Goal: Task Accomplishment & Management: Use online tool/utility

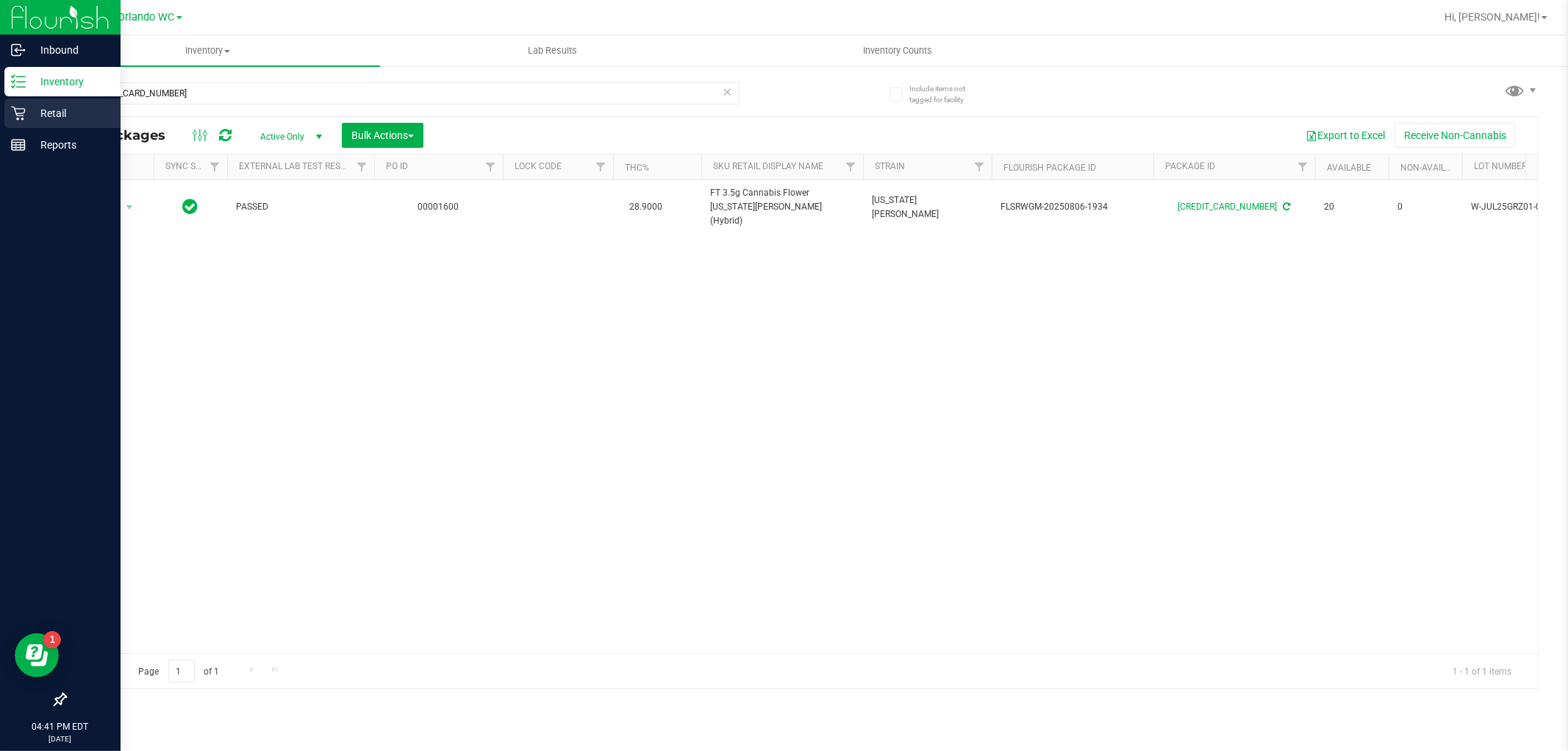
click at [17, 100] on div "Retail" at bounding box center [62, 113] width 116 height 30
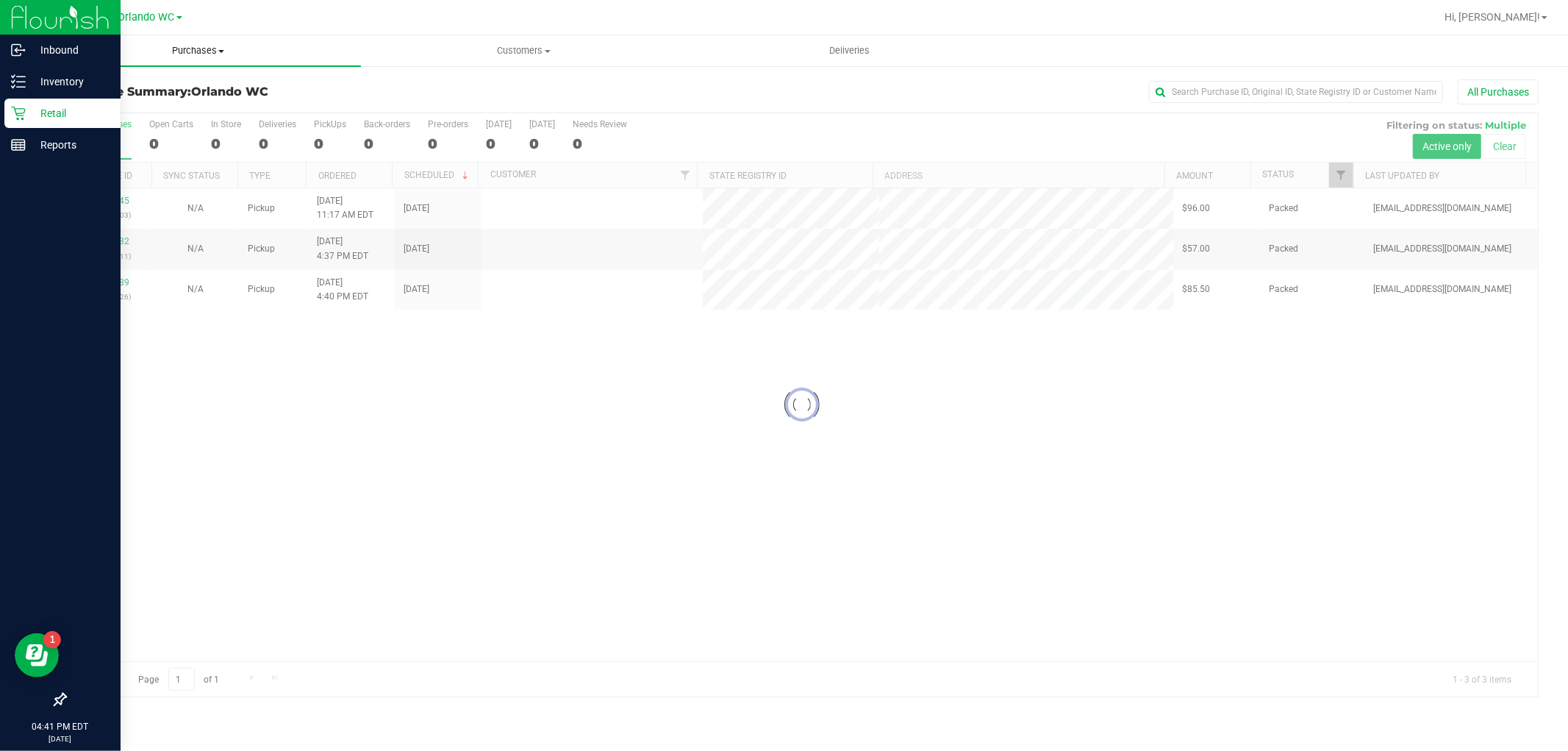
click at [192, 52] on span "Purchases" at bounding box center [198, 51] width 326 height 13
click at [130, 111] on li "Fulfillment" at bounding box center [198, 106] width 326 height 17
click at [135, 108] on li "Fulfillment" at bounding box center [198, 106] width 326 height 17
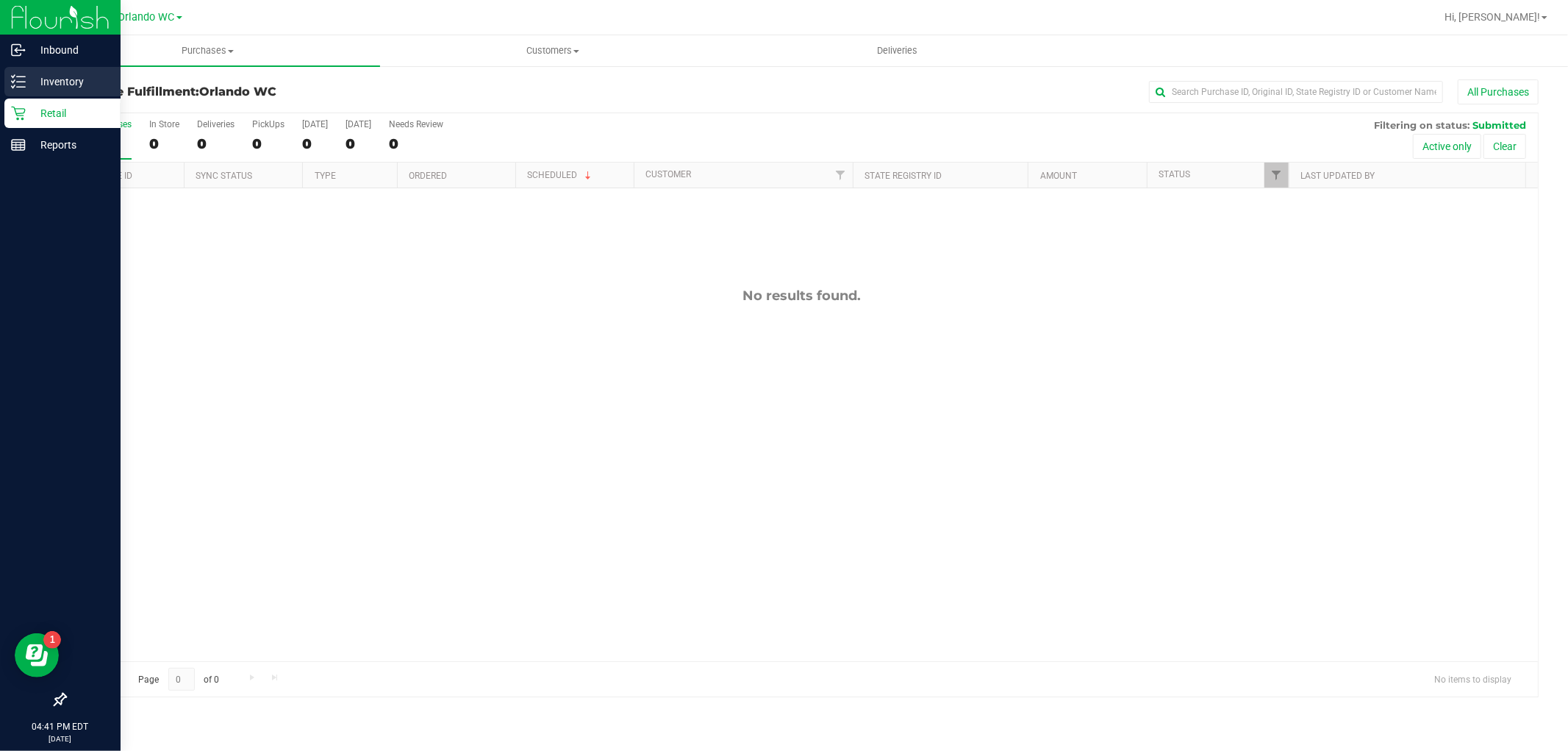
click at [28, 84] on p "Inventory" at bounding box center [70, 81] width 88 height 17
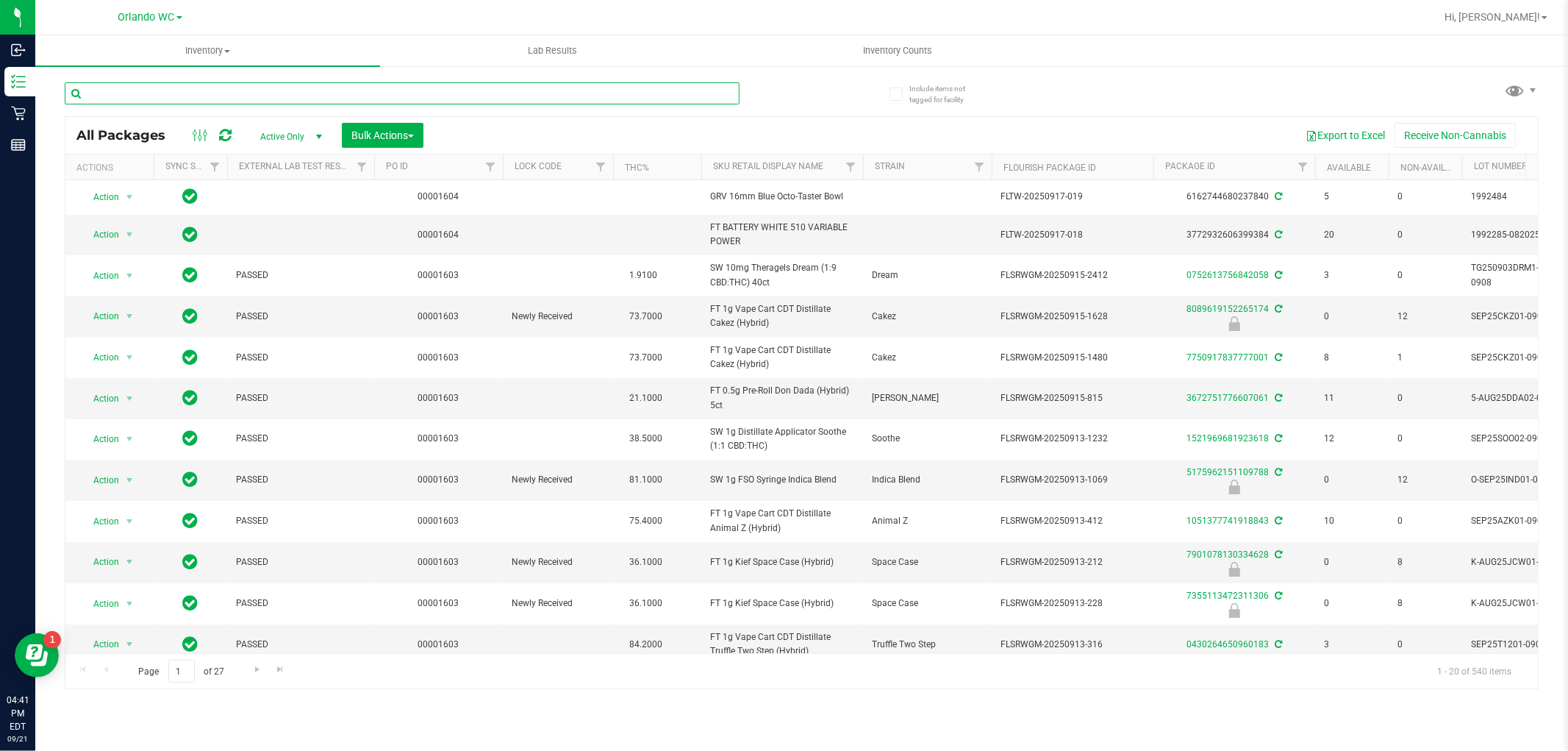
click at [207, 93] on input "text" at bounding box center [403, 93] width 675 height 22
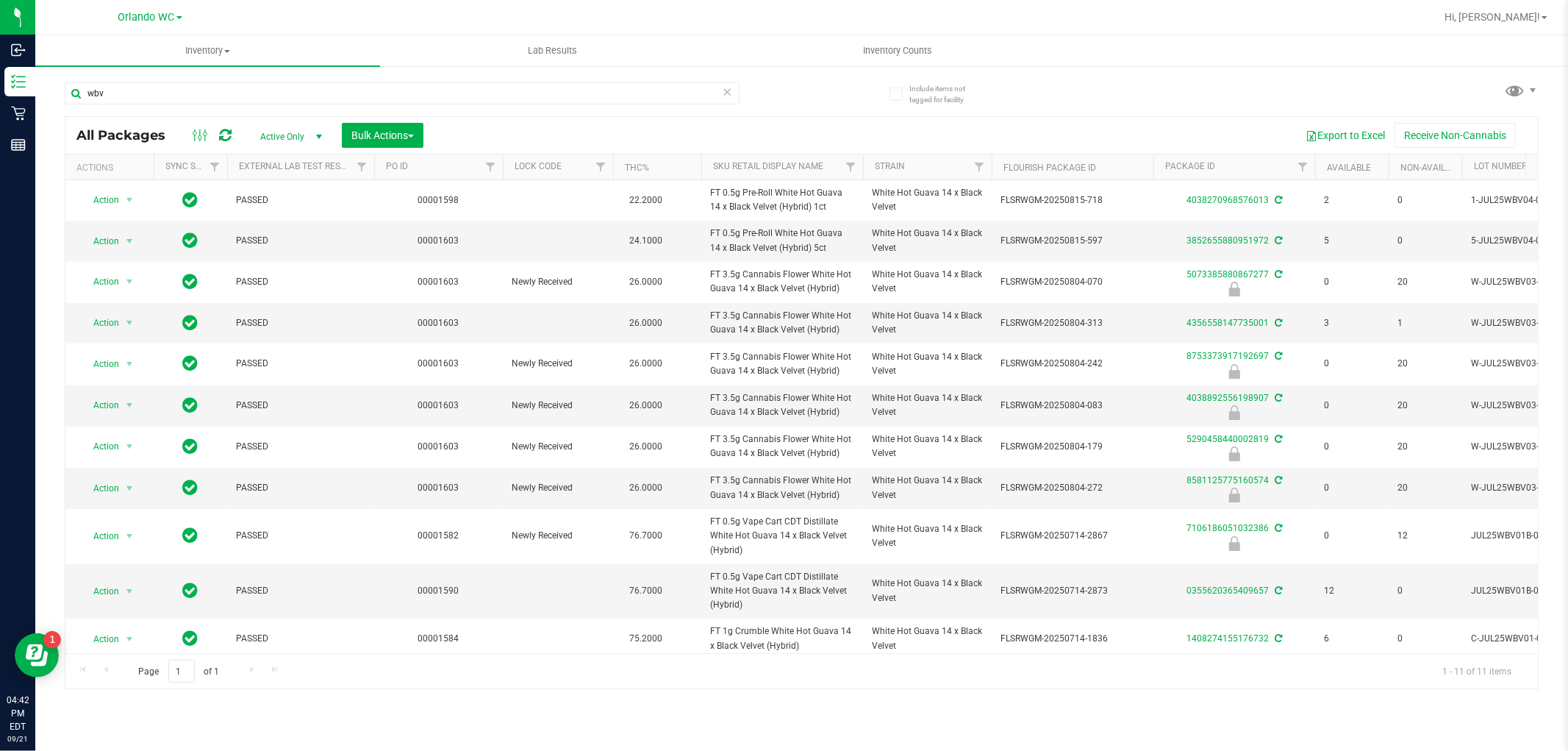
click at [1165, 84] on div "wbv All Packages Active Only Active Only Lab Samples Locked All External Intern…" at bounding box center [801, 378] width 1473 height 621
click at [879, 690] on div "Inventory All packages All inventory Waste log Create inventory Lab Results Inv…" at bounding box center [801, 393] width 1533 height 716
click at [163, 93] on input "wbv" at bounding box center [403, 93] width 675 height 22
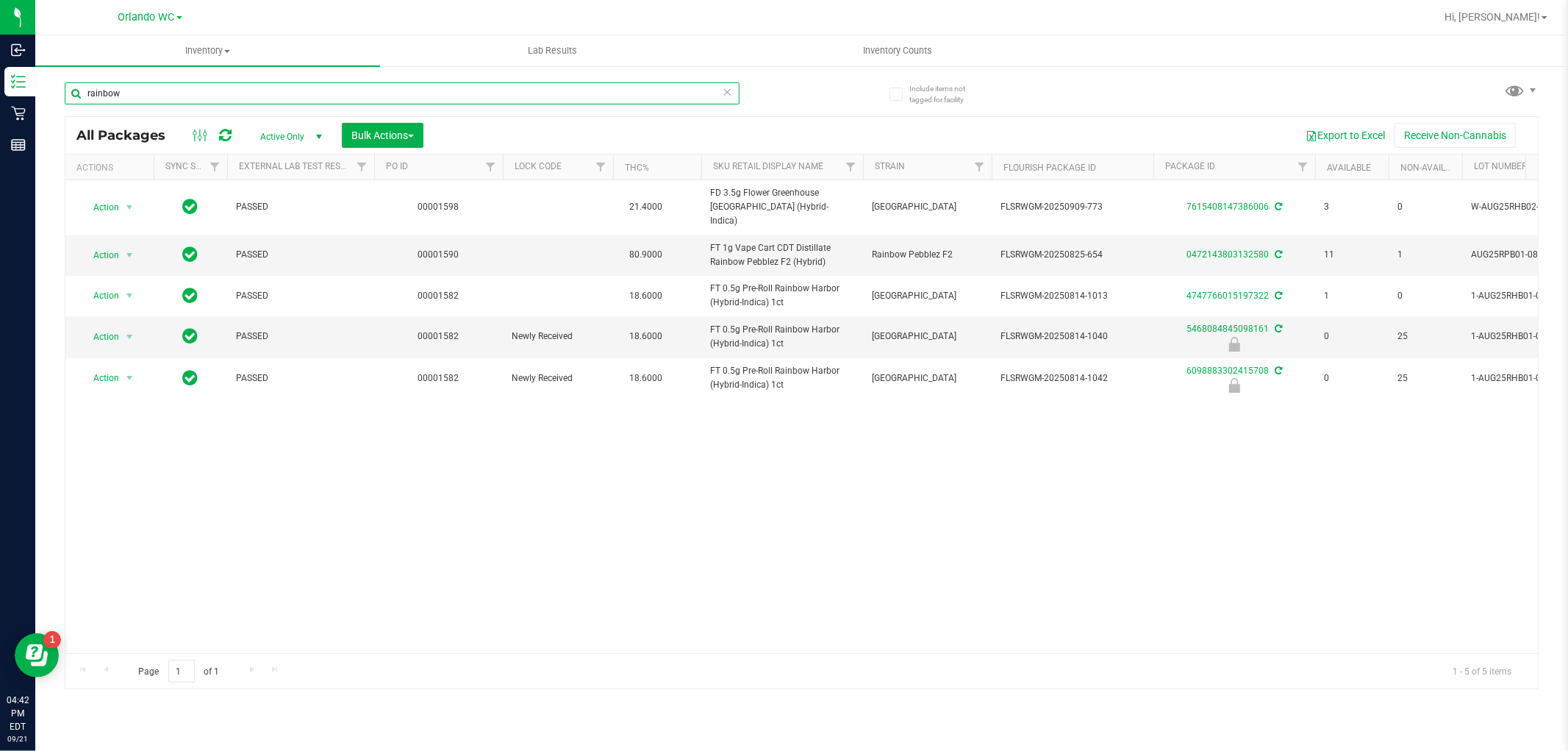
type input "rainbow"
click at [1177, 502] on div "Action Action Create package Edit attributes Global inventory Locate package Lo…" at bounding box center [801, 416] width 1472 height 473
click at [915, 56] on span "Inventory Counts" at bounding box center [898, 51] width 109 height 13
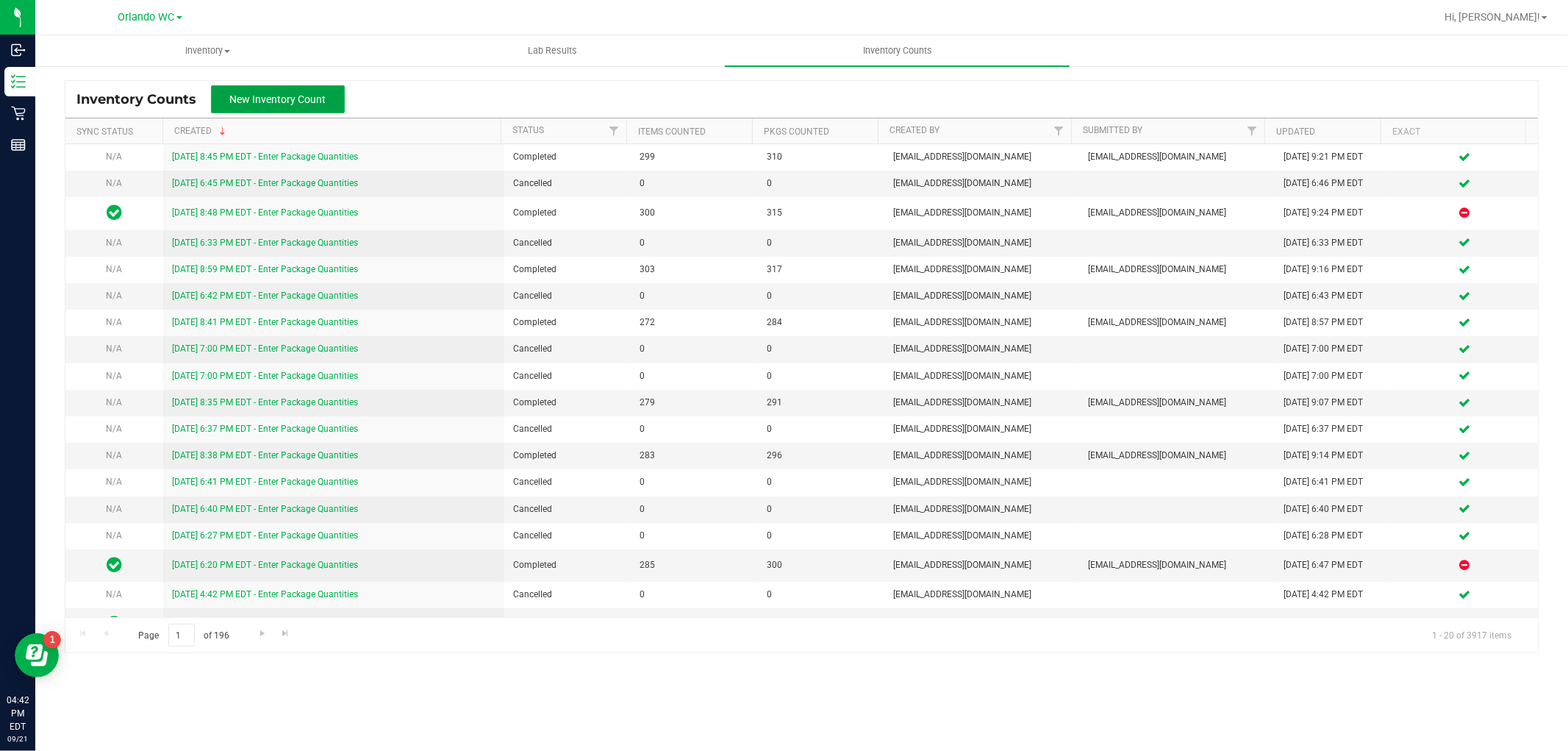
click at [265, 100] on span "New Inventory Count" at bounding box center [278, 99] width 97 height 11
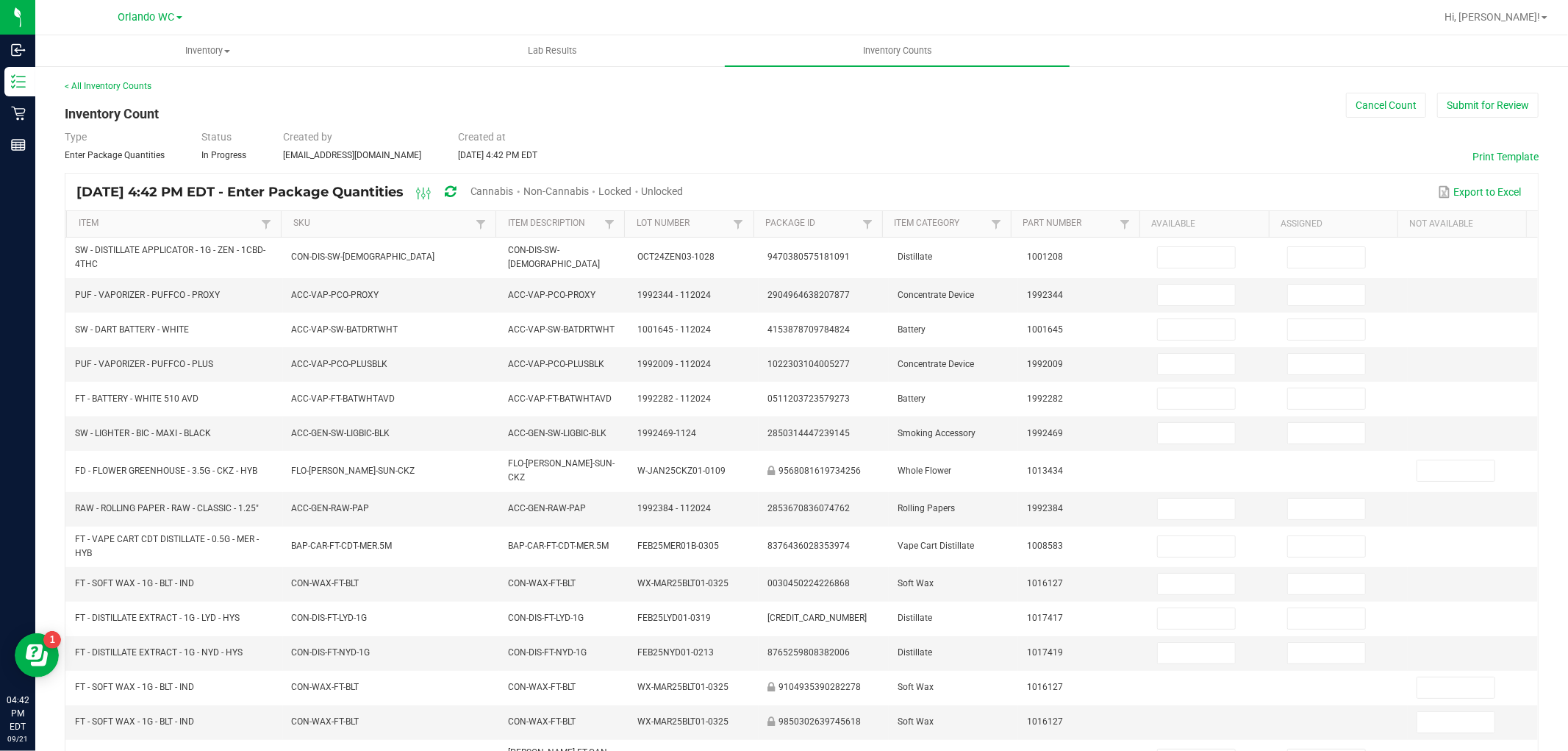
click at [513, 187] on span "Cannabis" at bounding box center [491, 191] width 43 height 11
click at [685, 192] on span "Unlocked" at bounding box center [664, 191] width 42 height 11
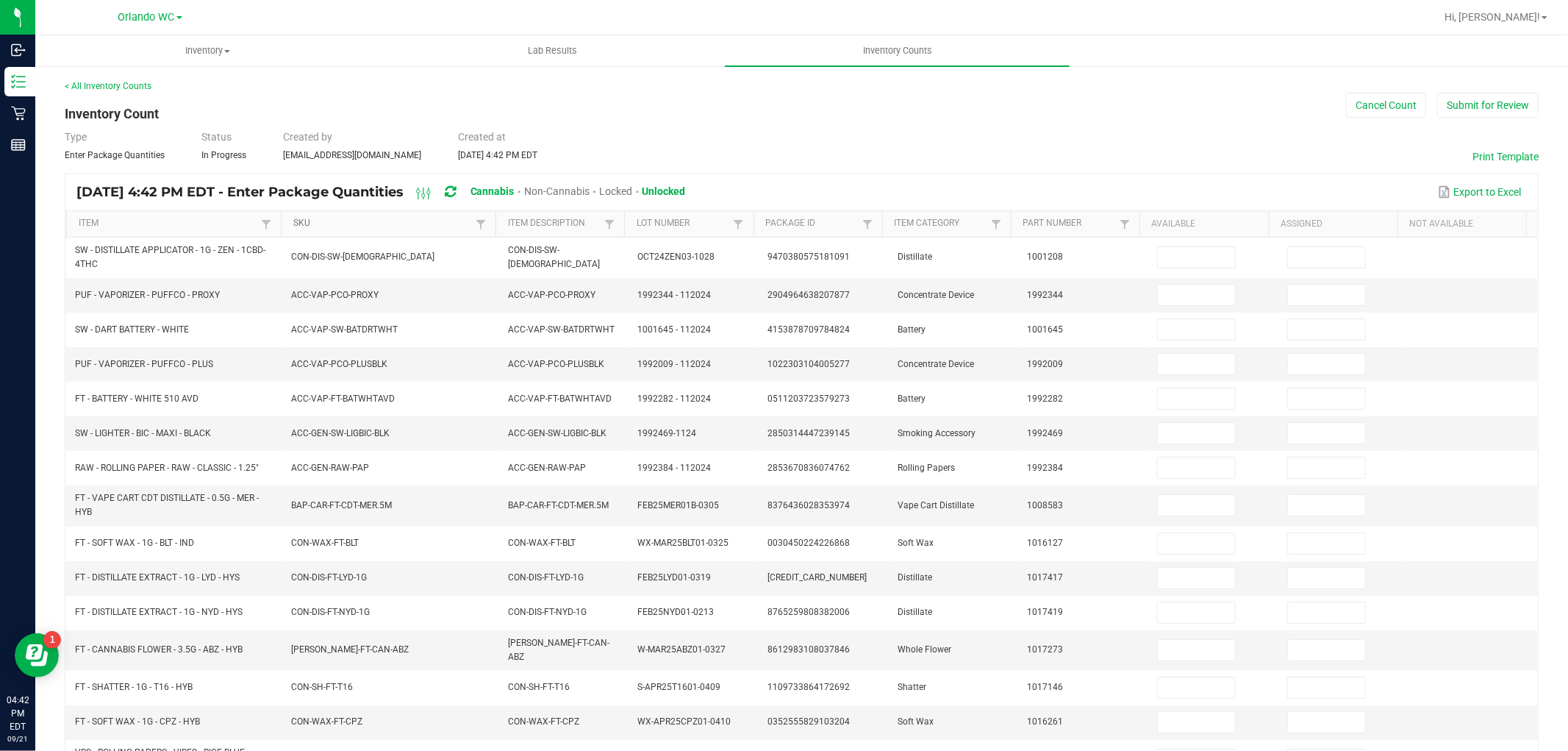
click at [421, 227] on link "SKU" at bounding box center [382, 224] width 179 height 11
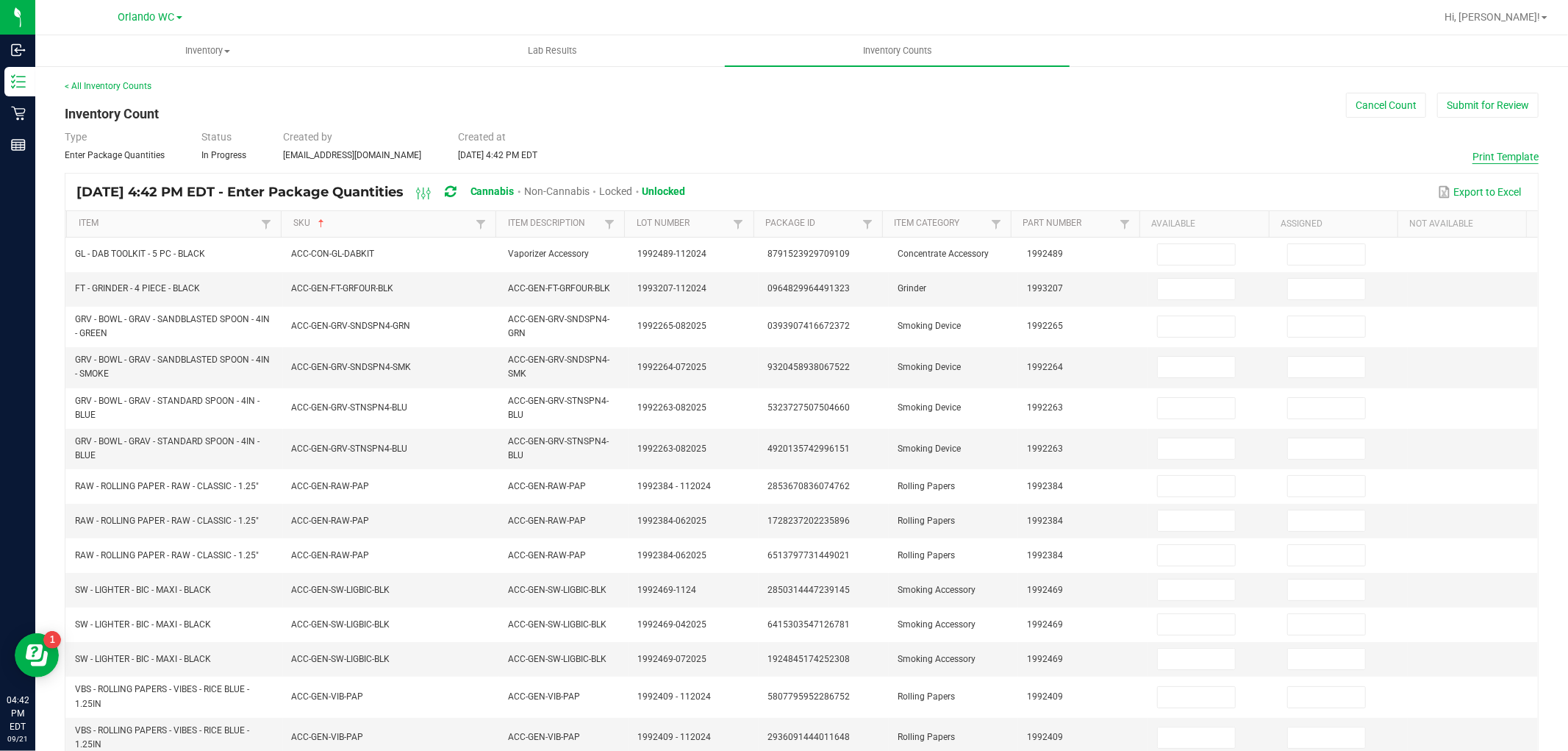
click at [1489, 158] on button "Print Template" at bounding box center [1505, 156] width 66 height 14
click at [1356, 97] on button "Cancel Count" at bounding box center [1386, 105] width 80 height 25
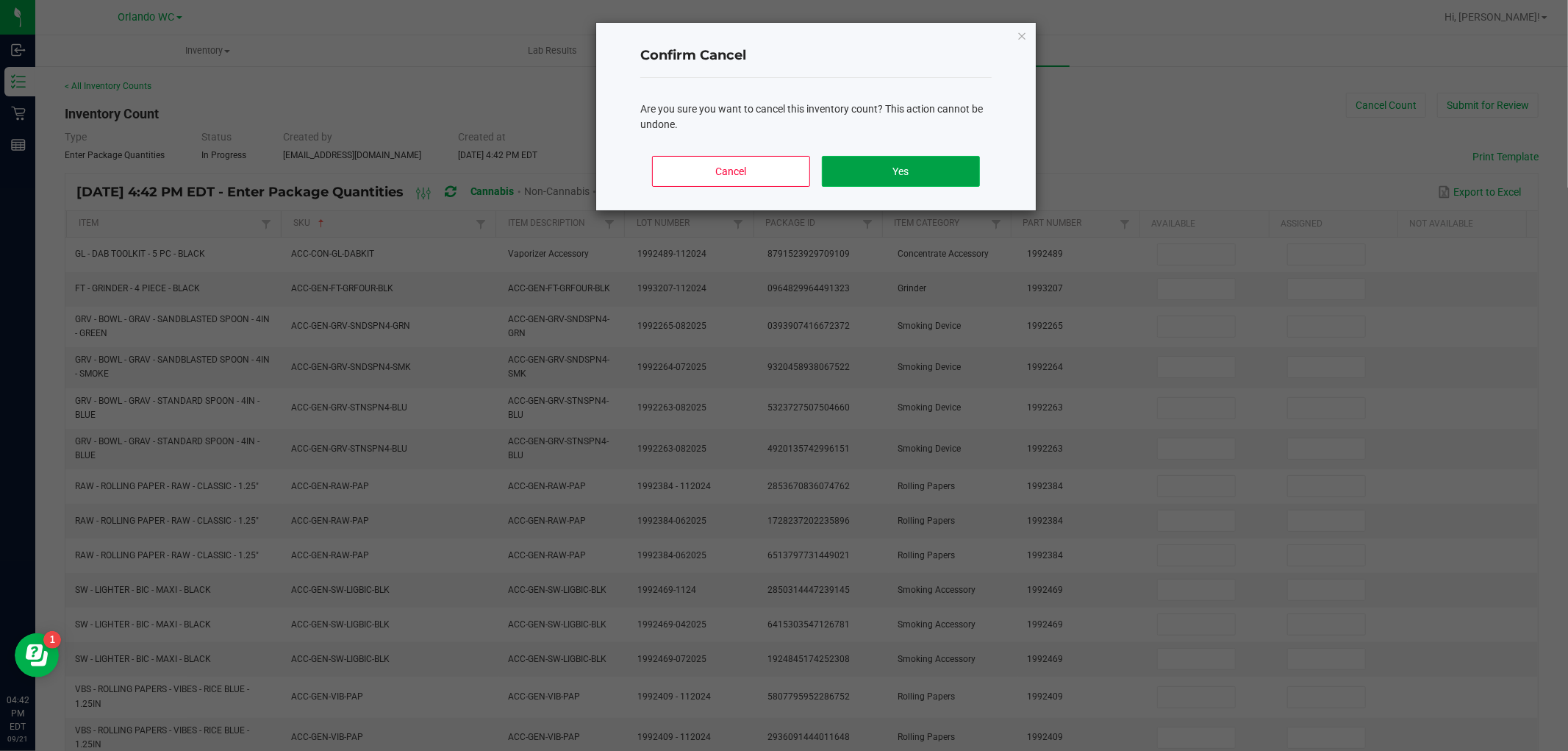
click at [937, 167] on button "Yes" at bounding box center [901, 171] width 158 height 31
